Goal: Information Seeking & Learning: Learn about a topic

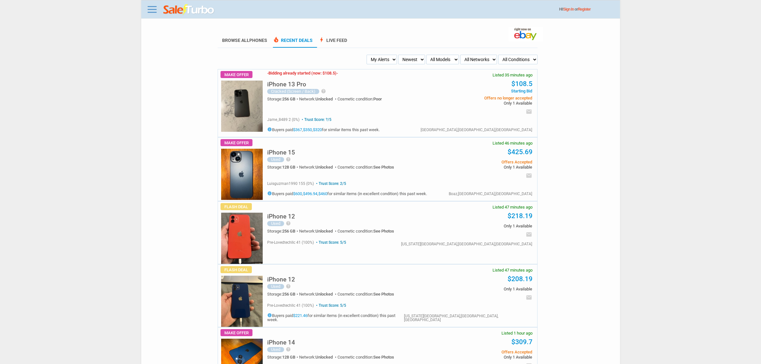
click at [383, 58] on select "My Alerts All Deals BIN Only w/ Offers Only" at bounding box center [382, 60] width 30 height 10
select select "flash_bin"
click at [368, 55] on select "My Alerts All Deals BIN Only w/ Offers Only" at bounding box center [382, 60] width 30 height 10
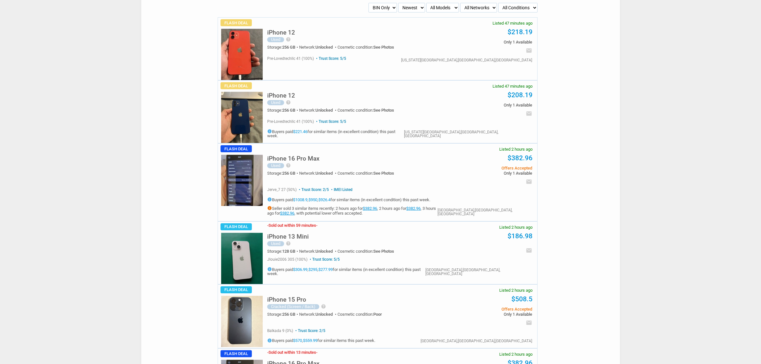
scroll to position [200, 0]
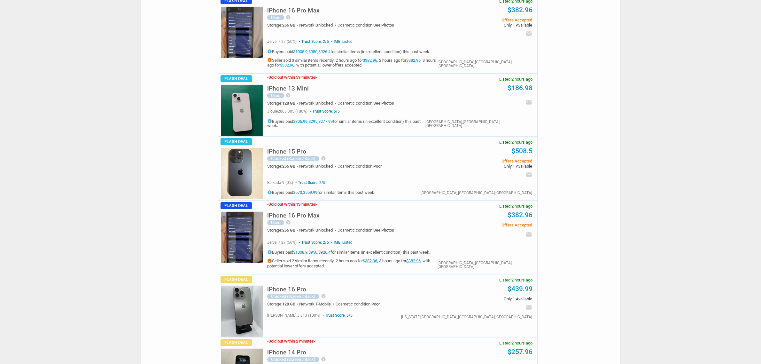
click at [298, 213] on h5 "iPhone 16 Pro Max" at bounding box center [293, 215] width 52 height 6
